Goal: Check status: Check status

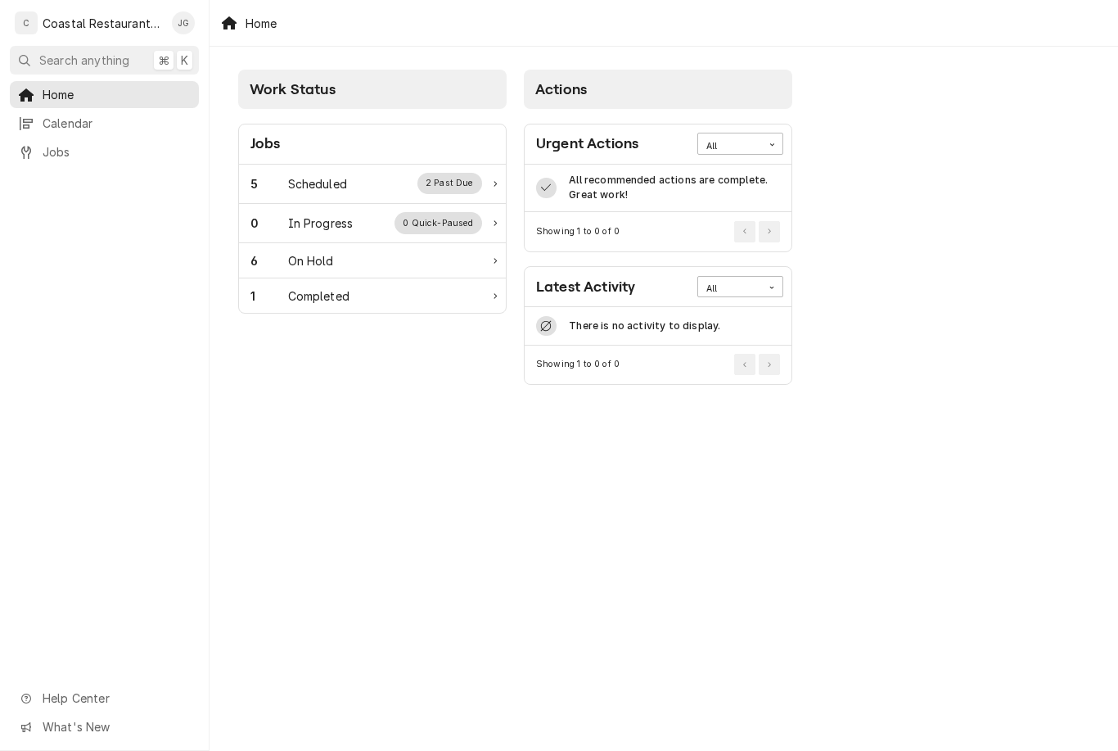
click at [327, 185] on div "Scheduled" at bounding box center [317, 183] width 59 height 17
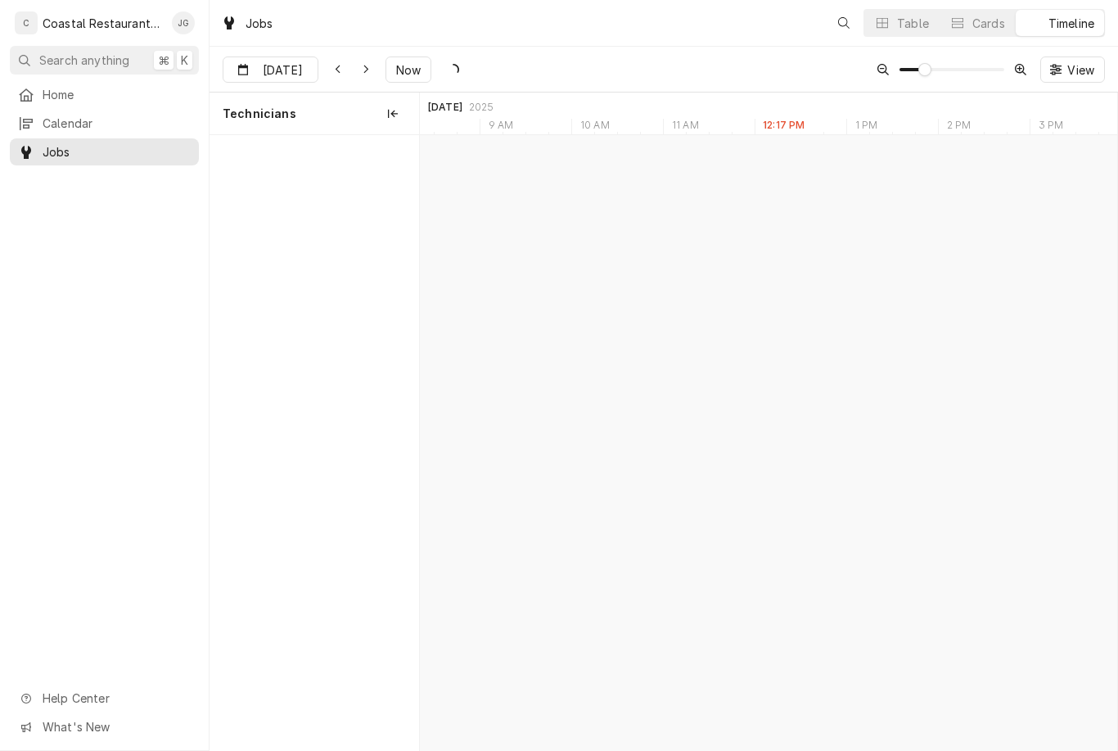
scroll to position [0, 13830]
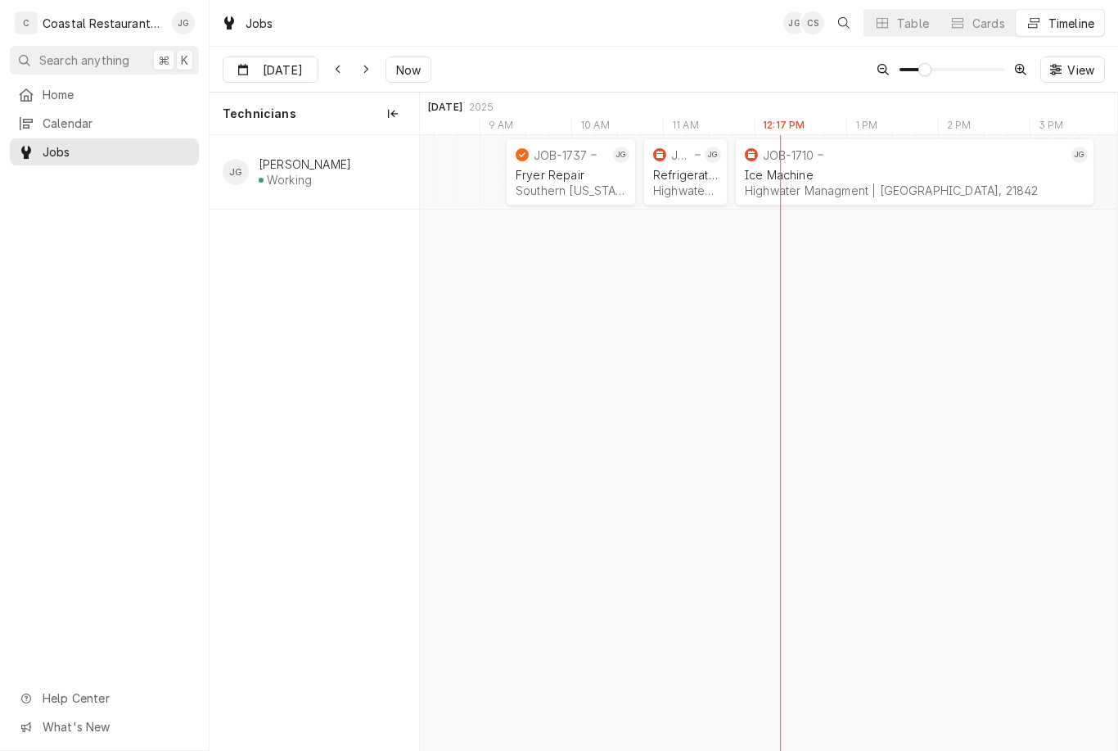
click at [679, 182] on div "Refrigeration Highwater Managment | Ocean City, 21842" at bounding box center [685, 183] width 71 height 36
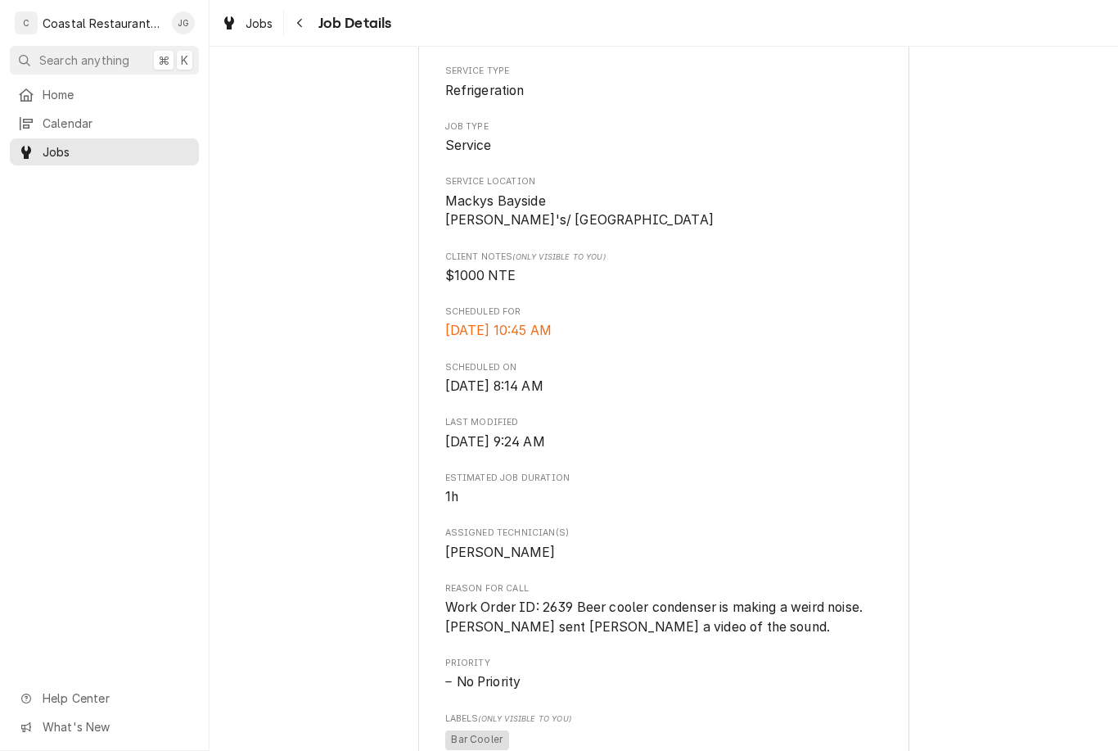
scroll to position [272, 0]
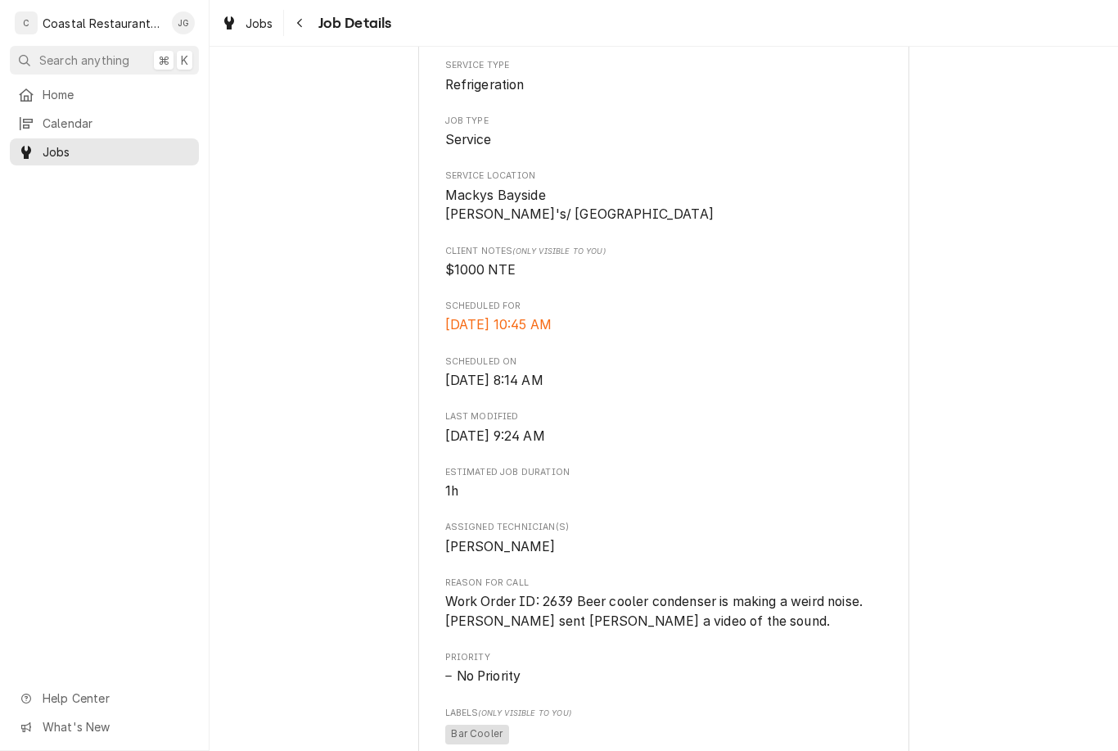
click at [127, 90] on span "Home" at bounding box center [117, 94] width 148 height 17
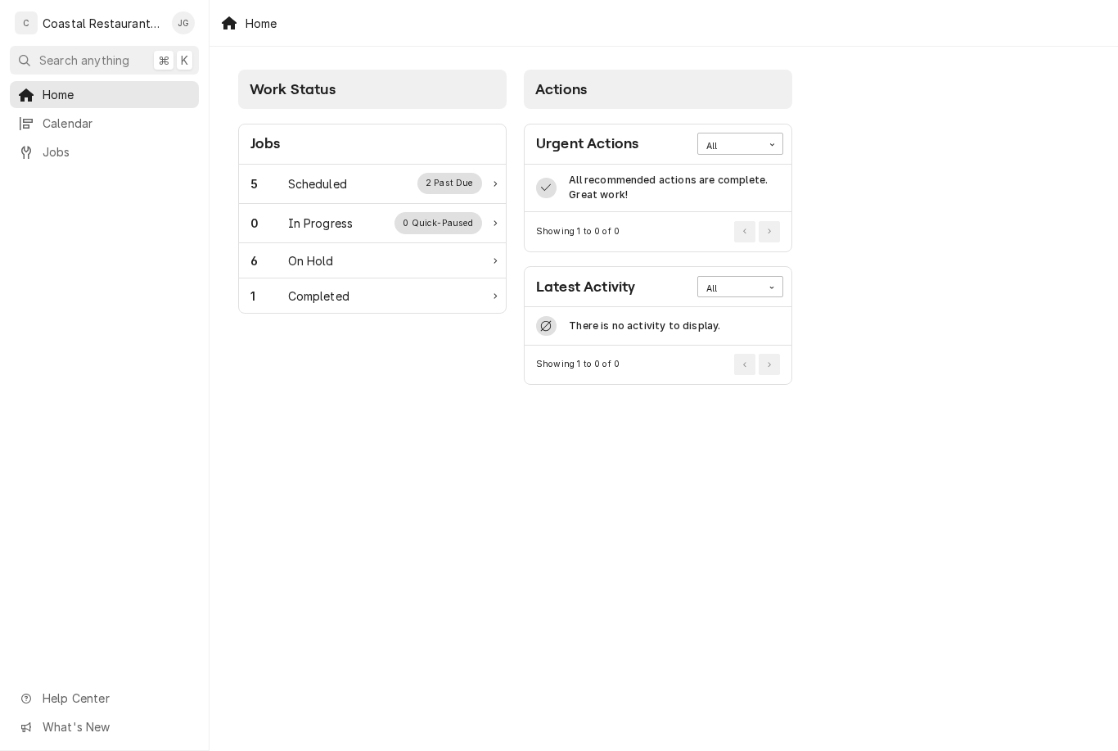
click at [370, 188] on div "5 Scheduled 2 Past Due" at bounding box center [366, 183] width 232 height 21
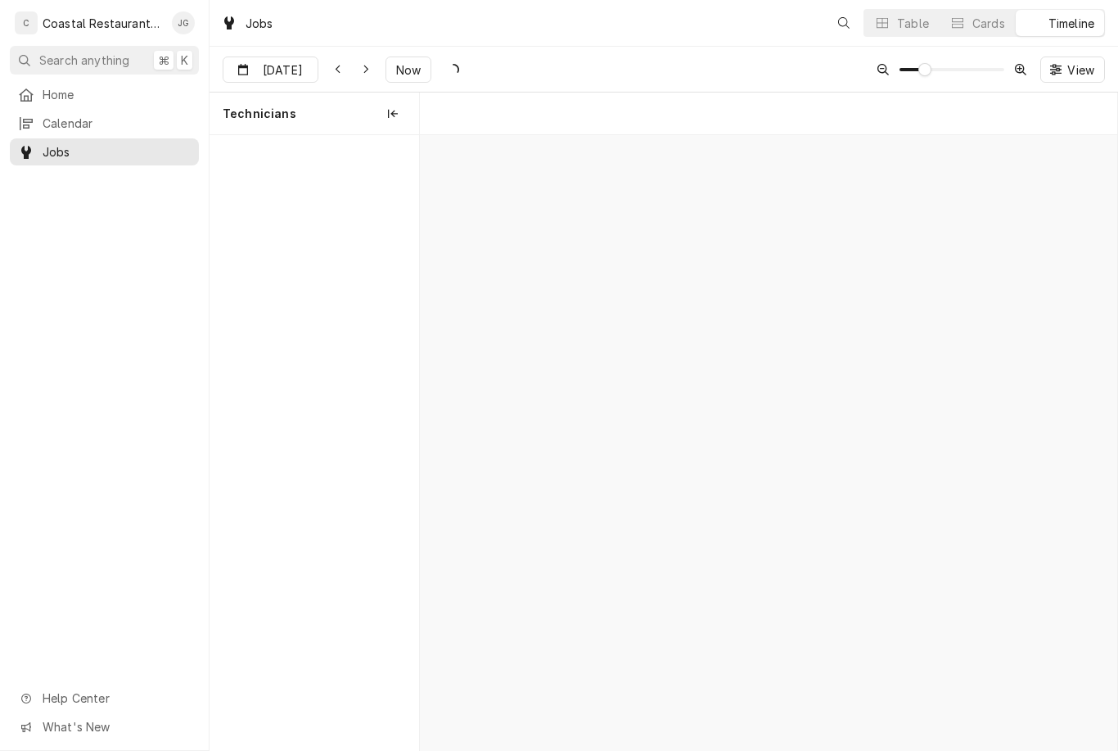
scroll to position [0, 13830]
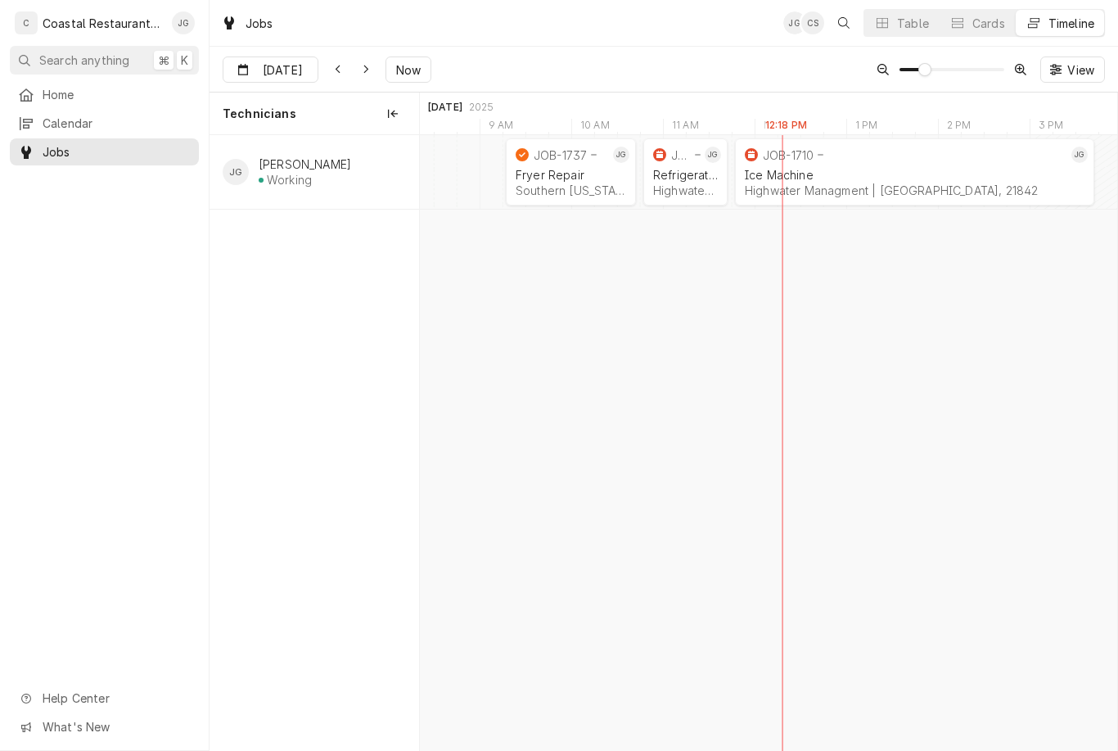
click at [878, 163] on div "JOB-1710" at bounding box center [905, 155] width 326 height 20
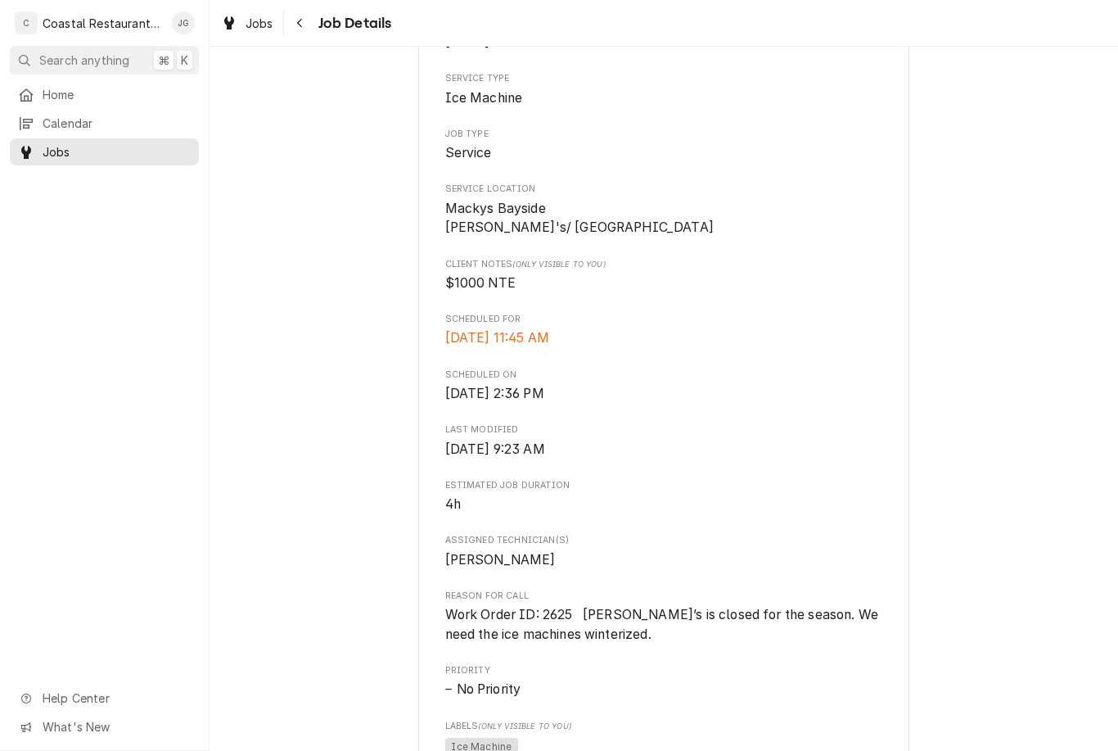
scroll to position [287, 0]
